Goal: Task Accomplishment & Management: Manage account settings

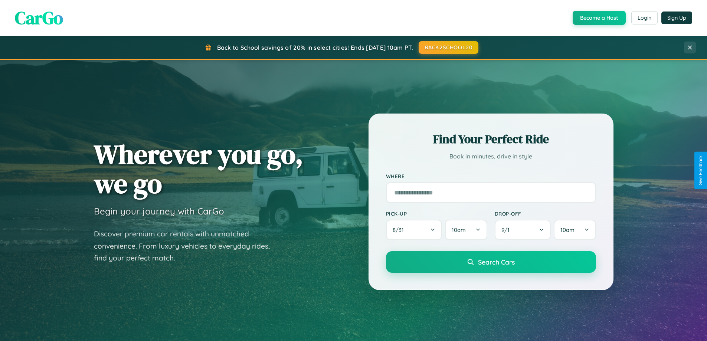
scroll to position [1429, 0]
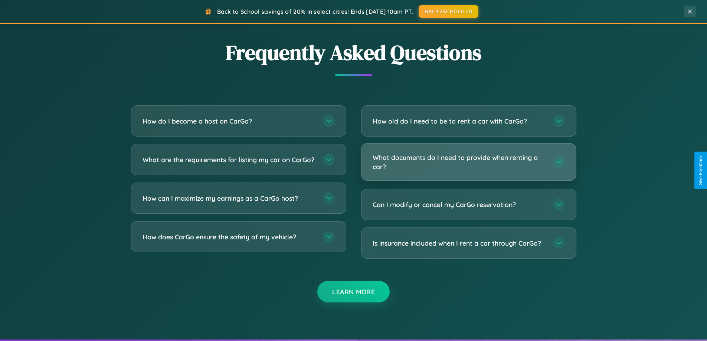
click at [469, 162] on h3 "What documents do I need to provide when renting a car?" at bounding box center [459, 162] width 173 height 18
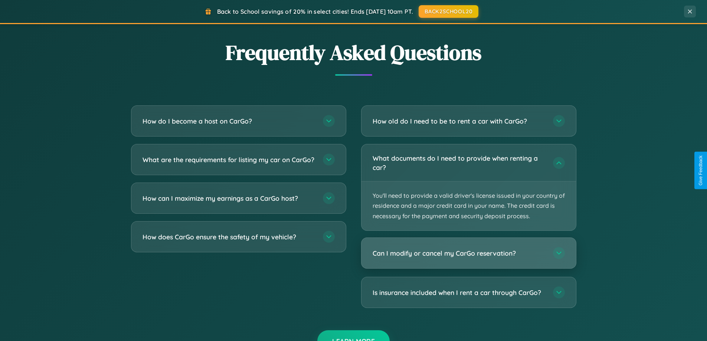
click at [469, 254] on h3 "Can I modify or cancel my CarGo reservation?" at bounding box center [459, 253] width 173 height 9
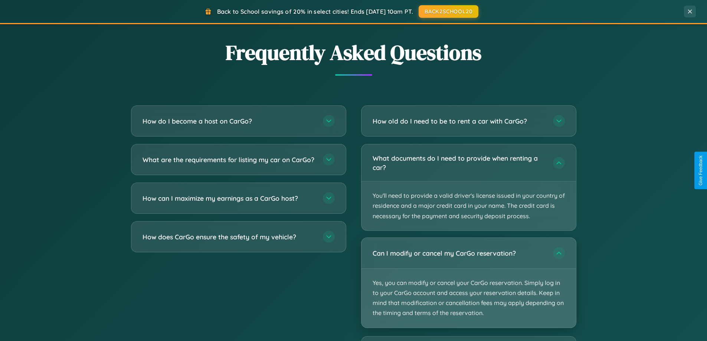
click at [469, 283] on p "Yes, you can modify or cancel your CarGo reservation. Simply log in to your Car…" at bounding box center [469, 298] width 215 height 59
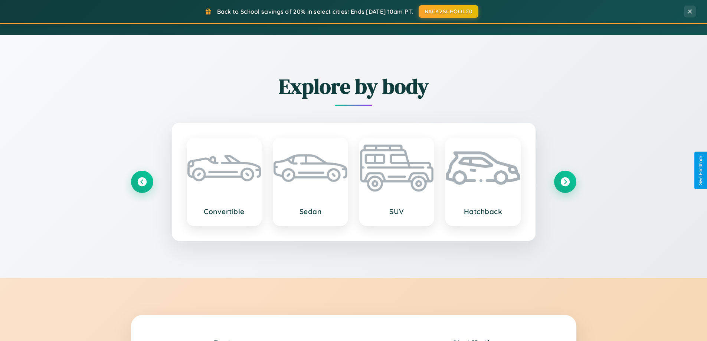
scroll to position [511, 0]
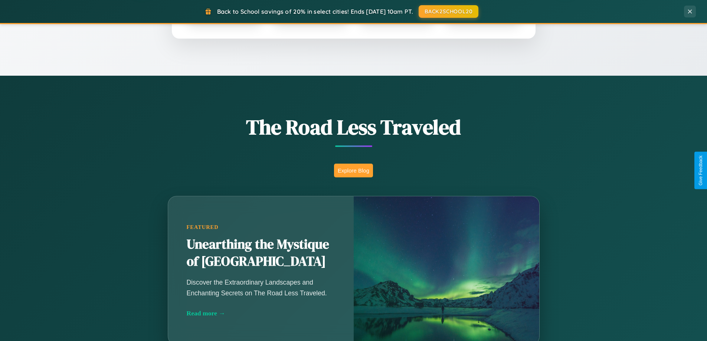
click at [354, 170] on button "Explore Blog" at bounding box center [353, 171] width 39 height 14
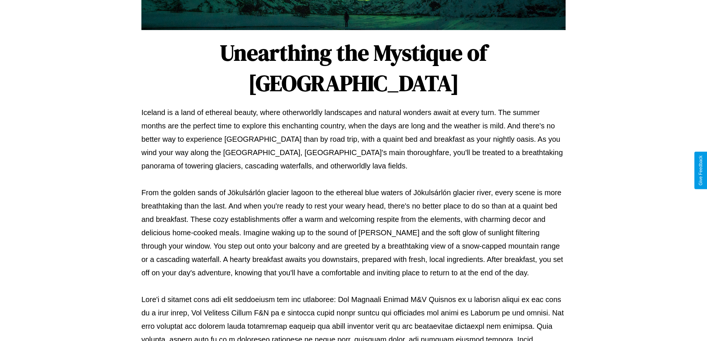
scroll to position [240, 0]
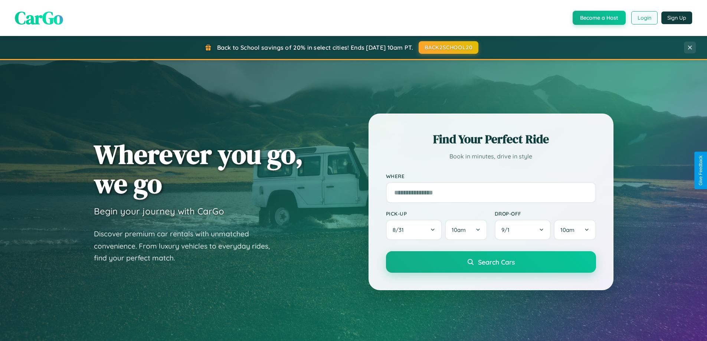
click at [644, 18] on button "Login" at bounding box center [645, 17] width 26 height 13
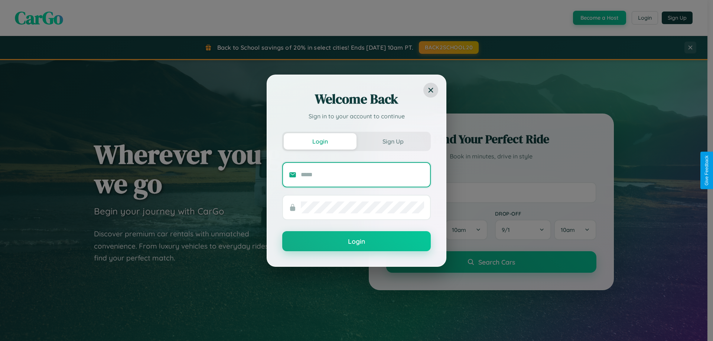
click at [362, 175] on input "text" at bounding box center [362, 175] width 123 height 12
type input "**********"
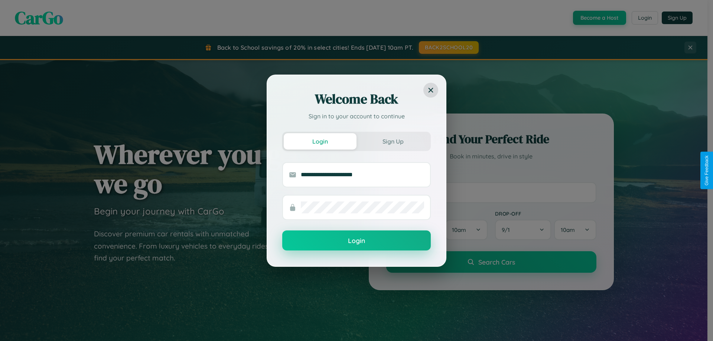
click at [356, 241] on button "Login" at bounding box center [356, 241] width 149 height 20
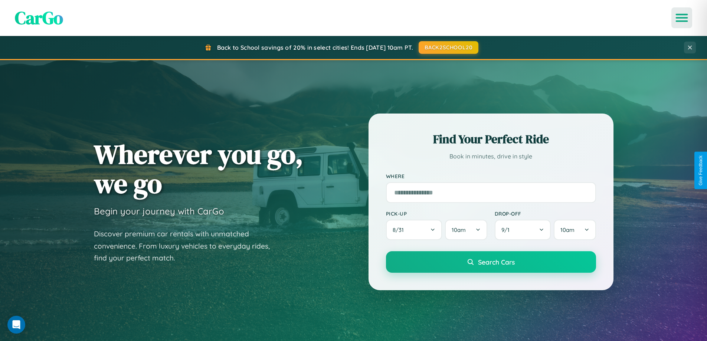
click at [682, 18] on icon "Open menu" at bounding box center [682, 17] width 11 height 7
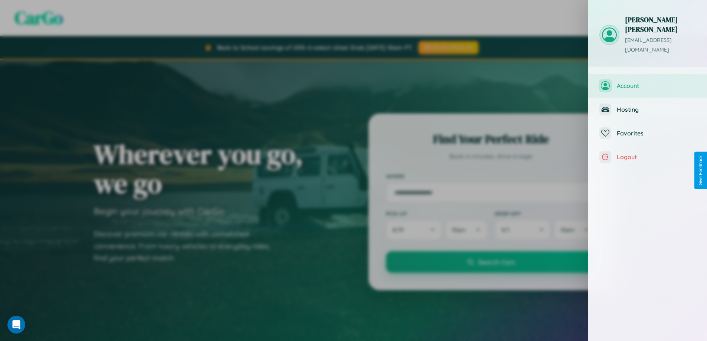
click at [648, 82] on span "Account" at bounding box center [656, 85] width 79 height 7
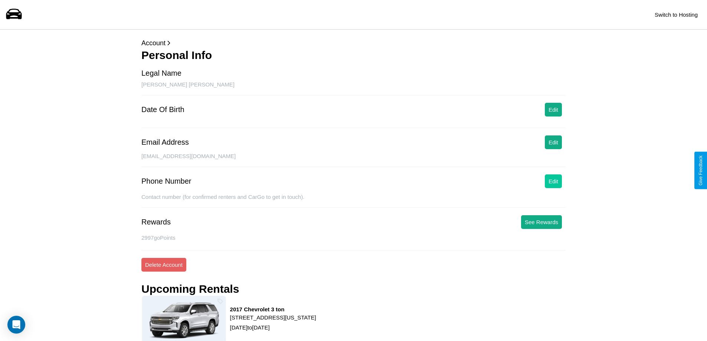
scroll to position [70, 0]
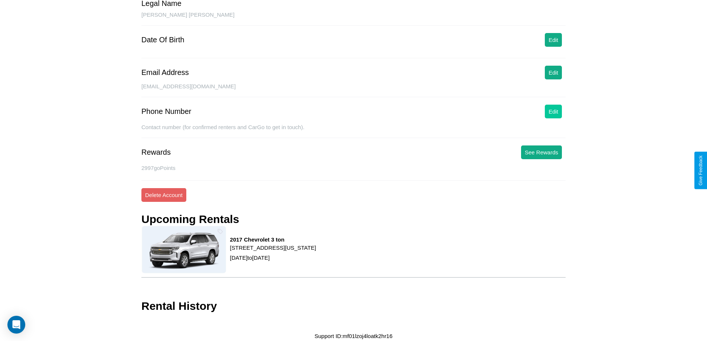
click at [554, 111] on button "Edit" at bounding box center [553, 112] width 17 height 14
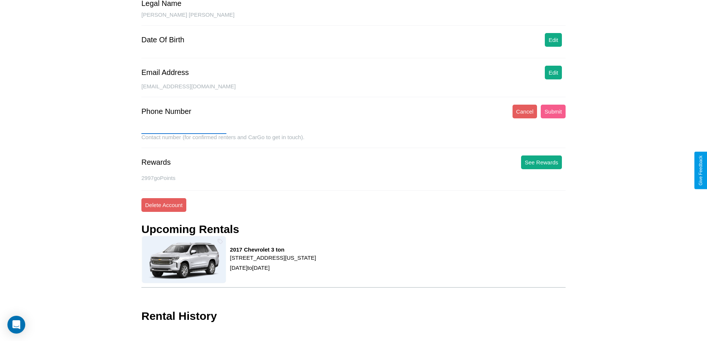
click at [184, 128] on input "text" at bounding box center [183, 128] width 85 height 12
type input "**********"
click at [553, 111] on button "Submit" at bounding box center [553, 112] width 25 height 14
